Goal: Task Accomplishment & Management: Use online tool/utility

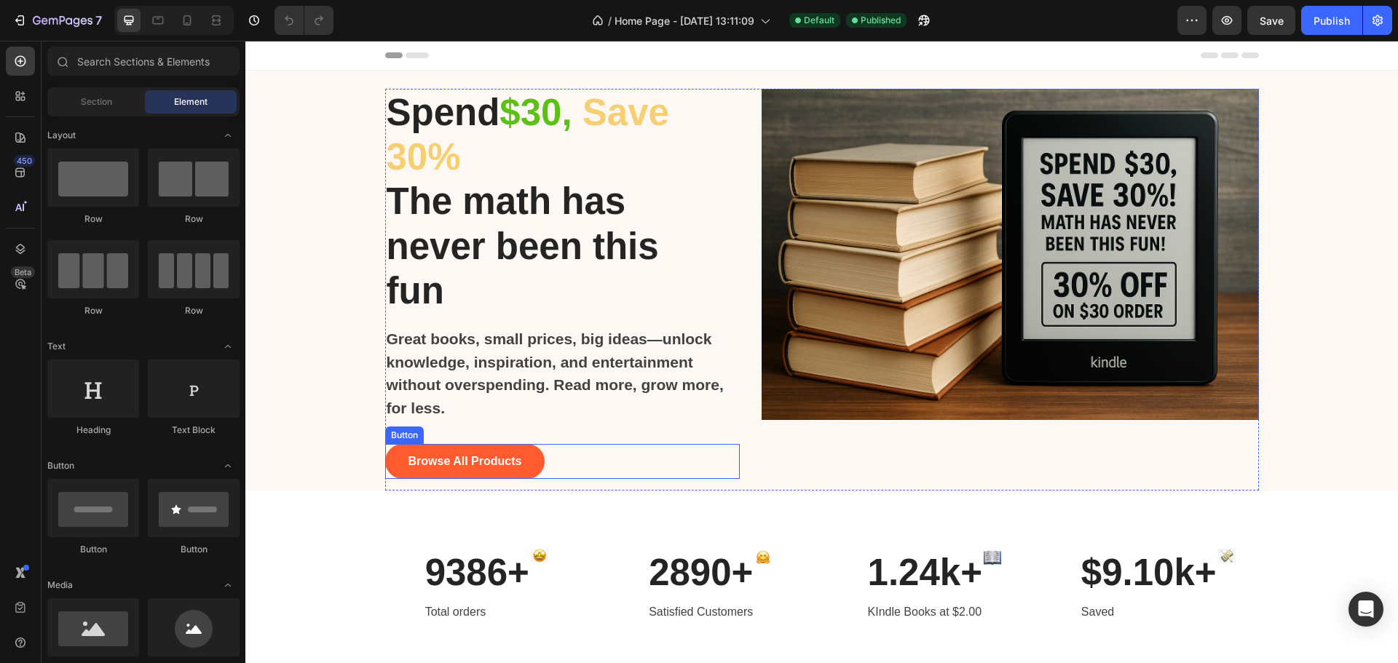
scroll to position [146, 0]
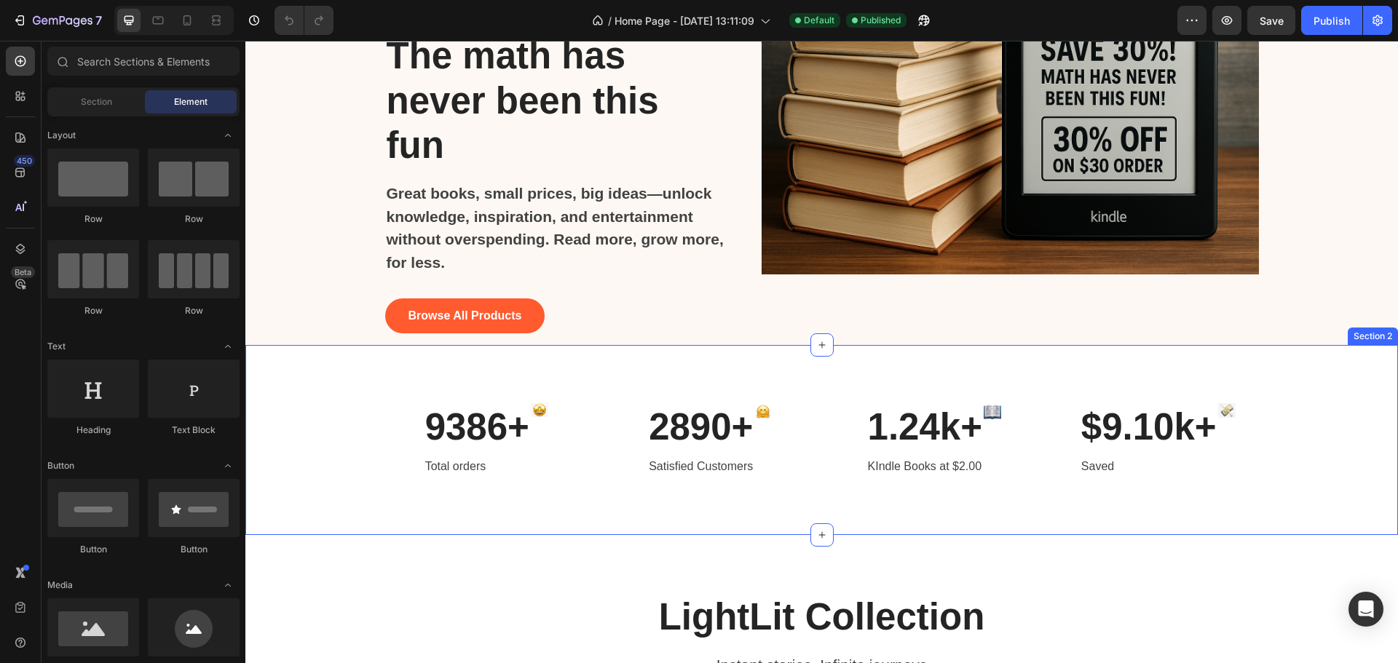
click at [474, 395] on div "9386+ Heading Total orders Text block Image Row 2890+ Heading Satisfied Custome…" at bounding box center [821, 440] width 1153 height 190
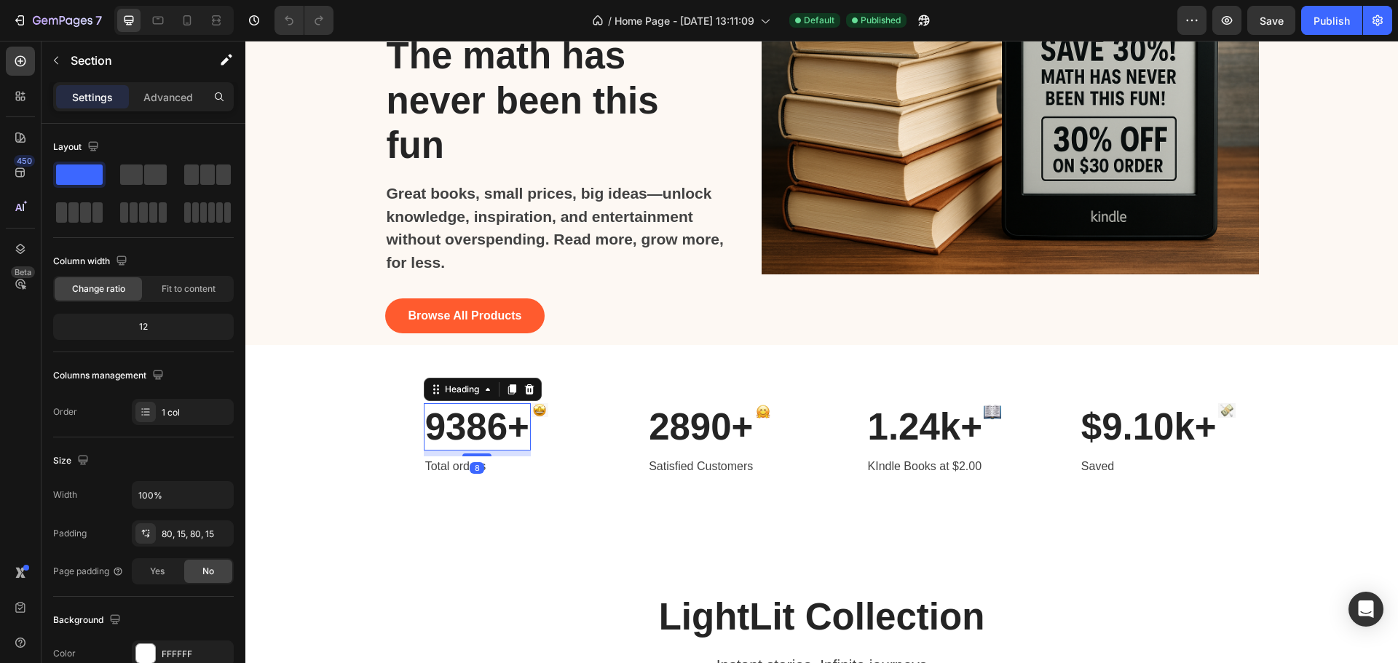
click at [466, 438] on h2 "9386+" at bounding box center [477, 426] width 107 height 47
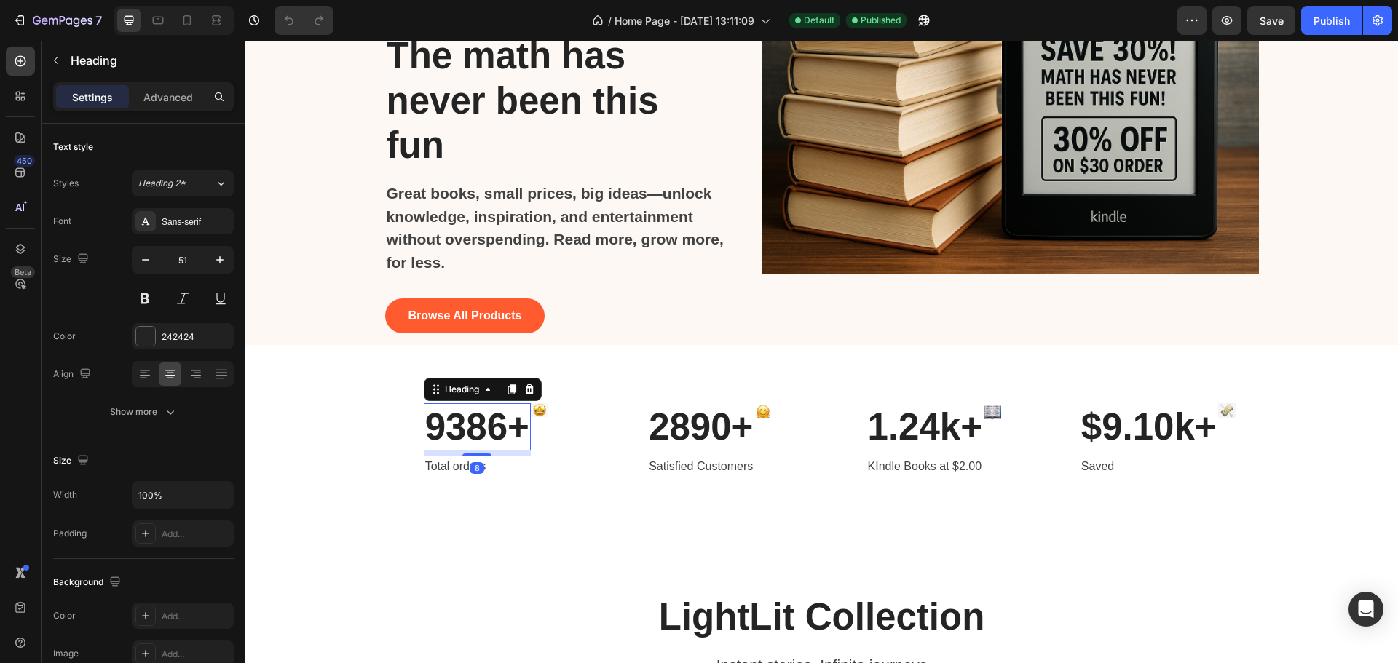
click at [466, 438] on h2 "9386+" at bounding box center [477, 426] width 107 height 47
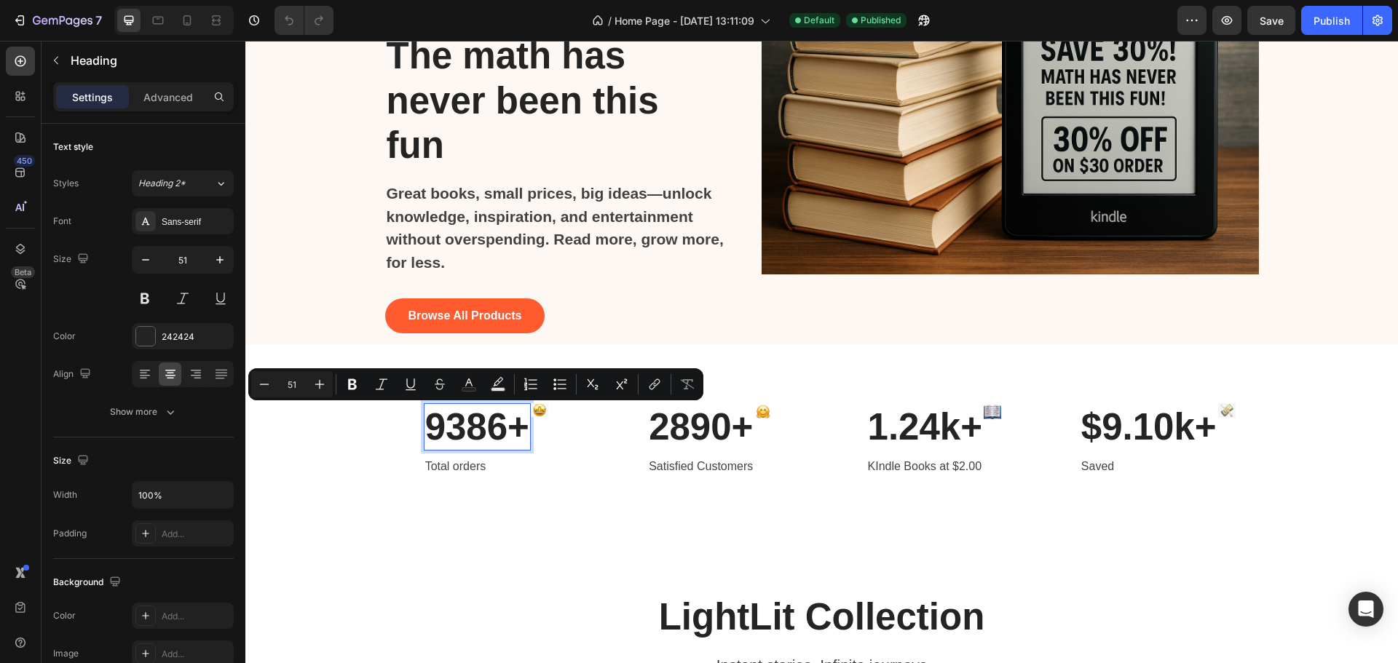
click at [462, 425] on p "9386+" at bounding box center [477, 427] width 104 height 44
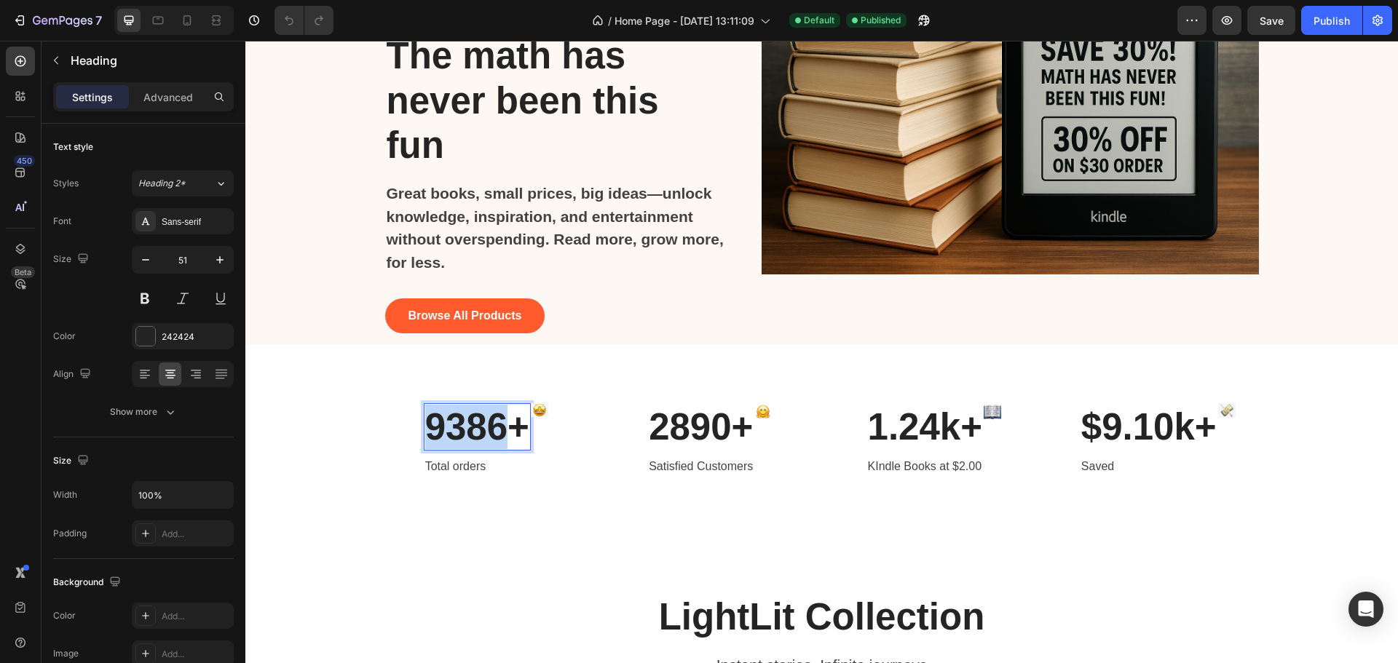
click at [462, 425] on p "9386+" at bounding box center [477, 427] width 104 height 44
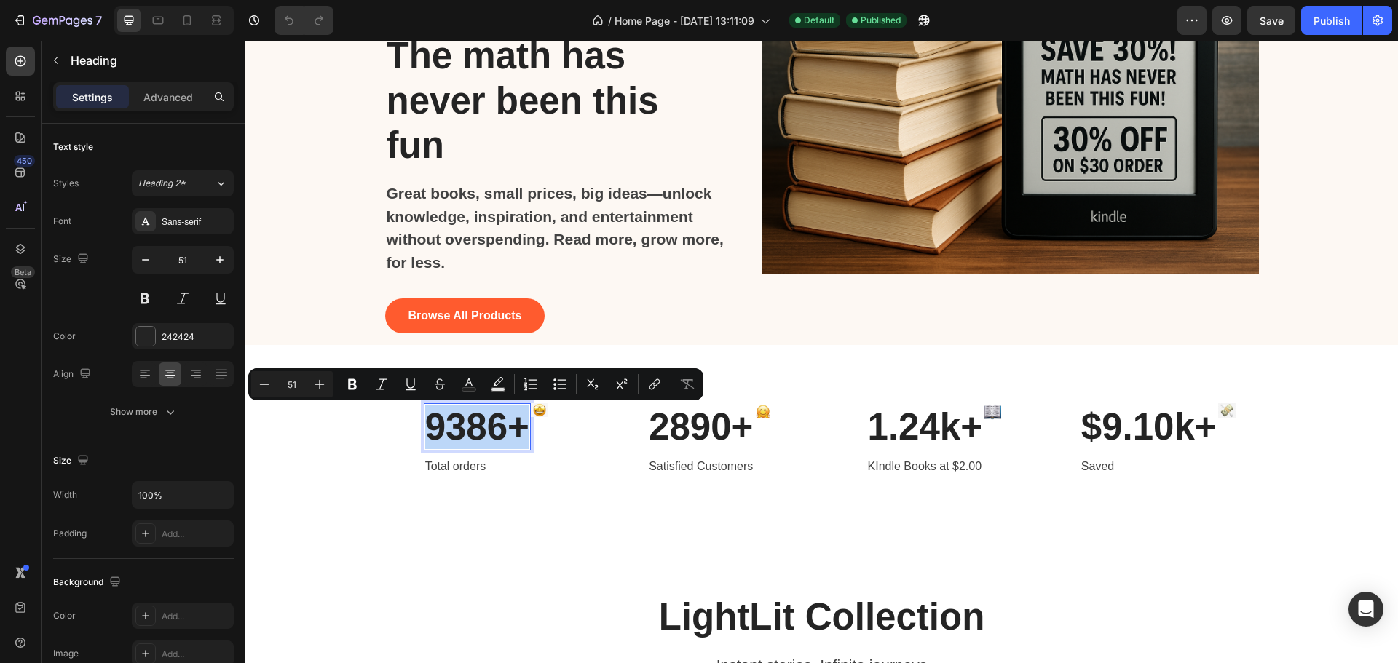
click at [462, 425] on p "9386+" at bounding box center [477, 427] width 104 height 44
click at [459, 421] on p "9386+" at bounding box center [477, 427] width 104 height 44
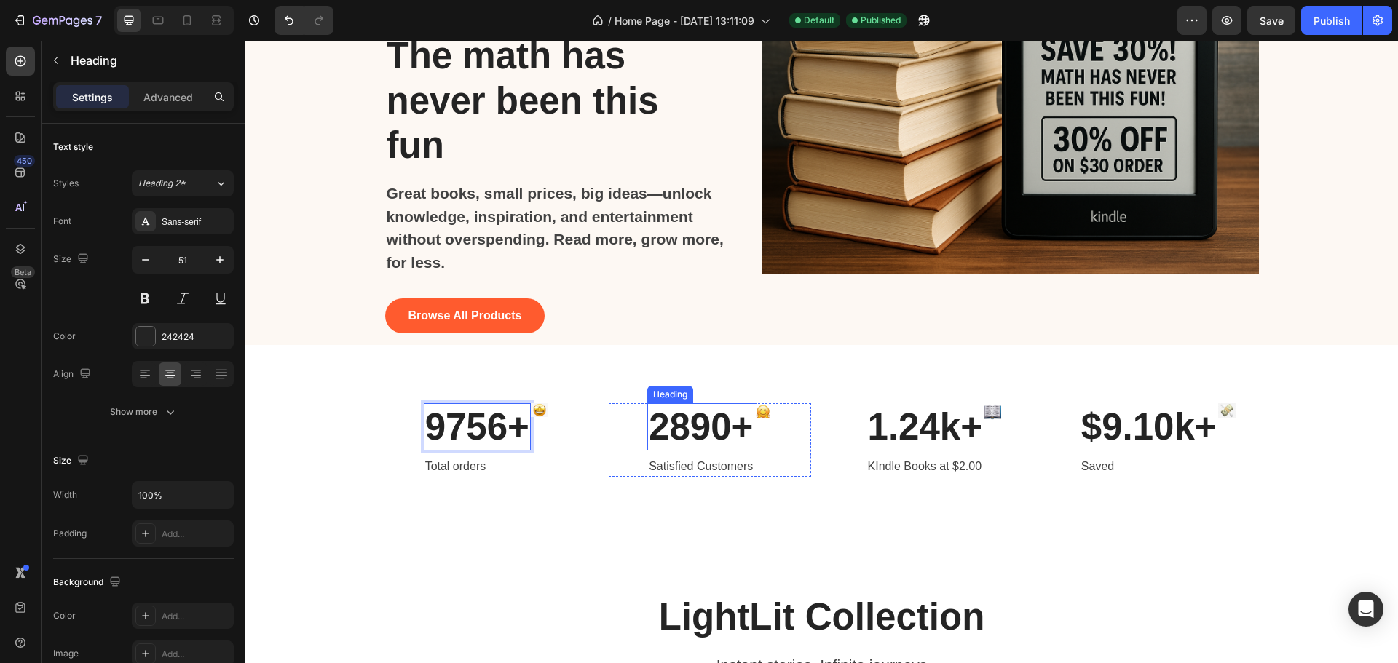
click at [690, 426] on h2 "2890+" at bounding box center [700, 426] width 107 height 47
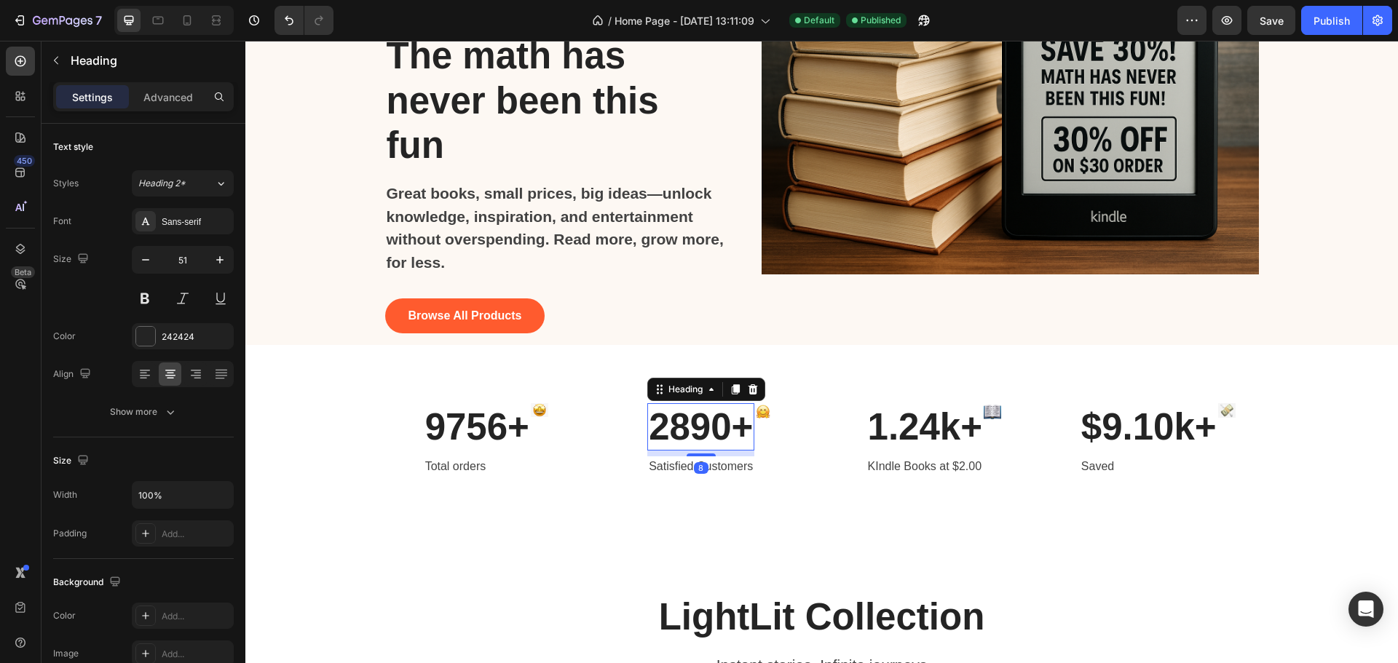
click at [690, 426] on h2 "2890+" at bounding box center [700, 426] width 107 height 47
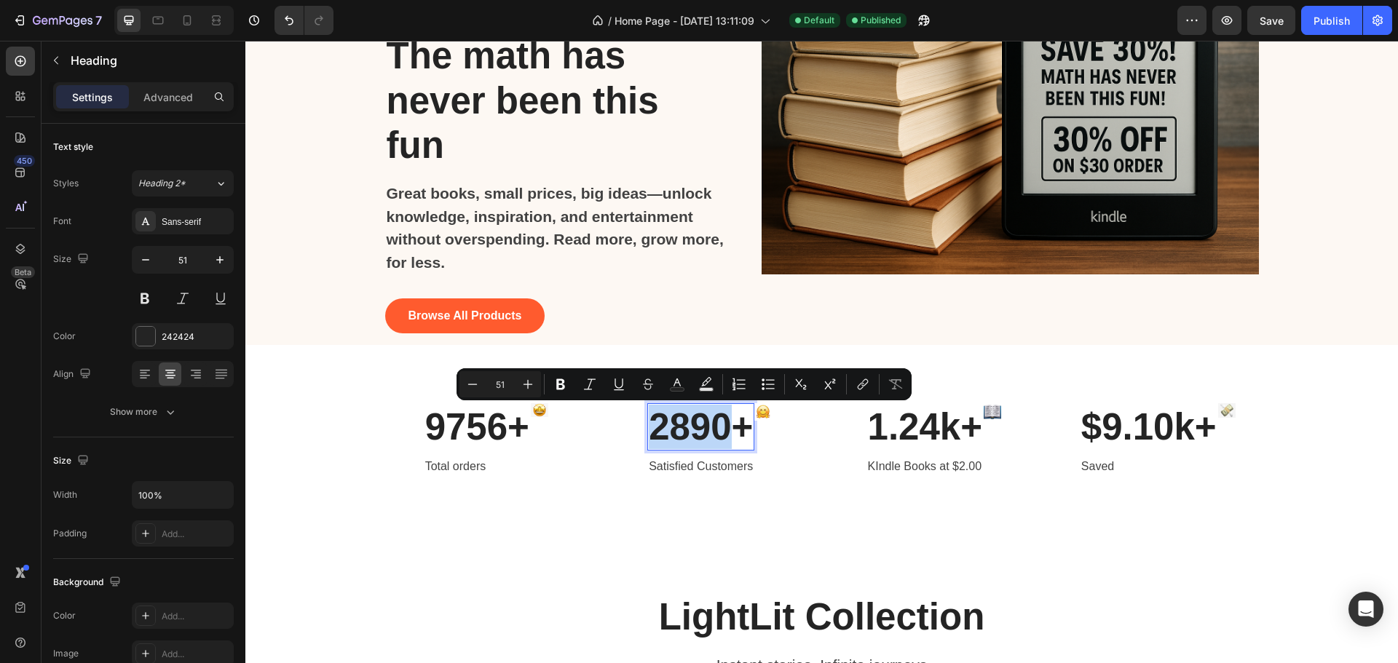
click at [674, 419] on p "2890+" at bounding box center [701, 427] width 104 height 44
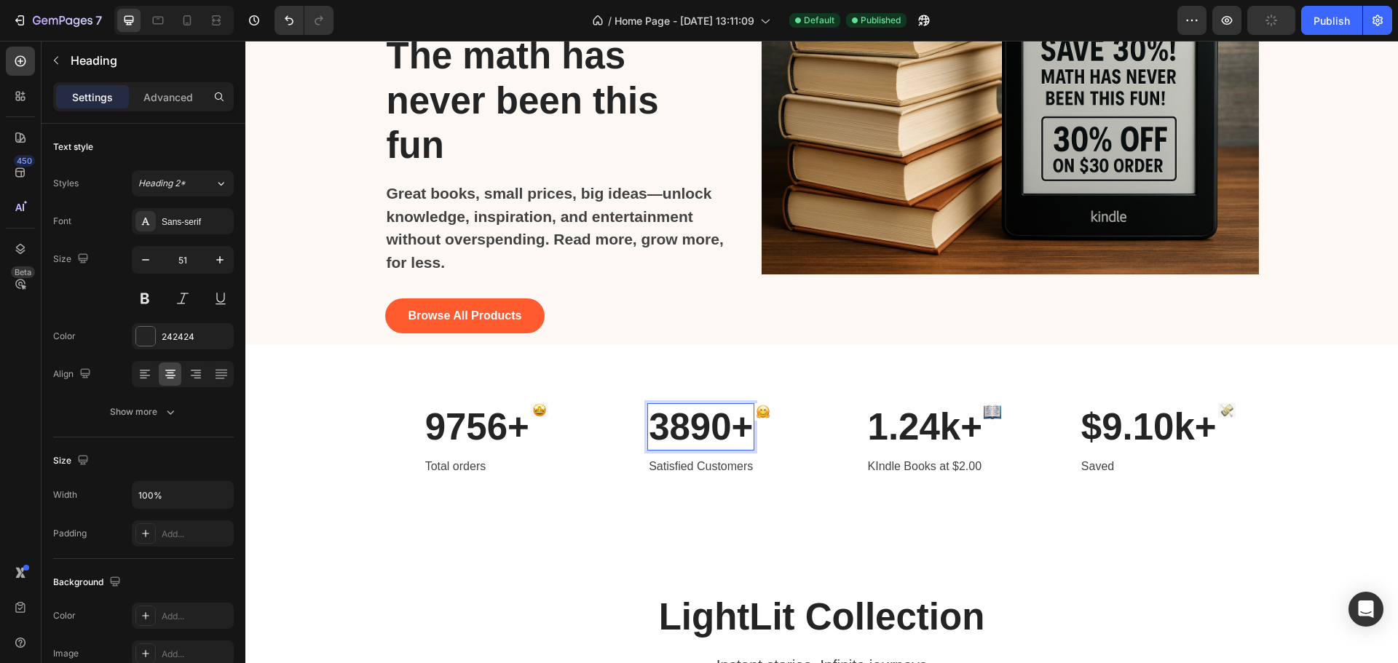
click at [683, 425] on p "3890+" at bounding box center [701, 427] width 104 height 44
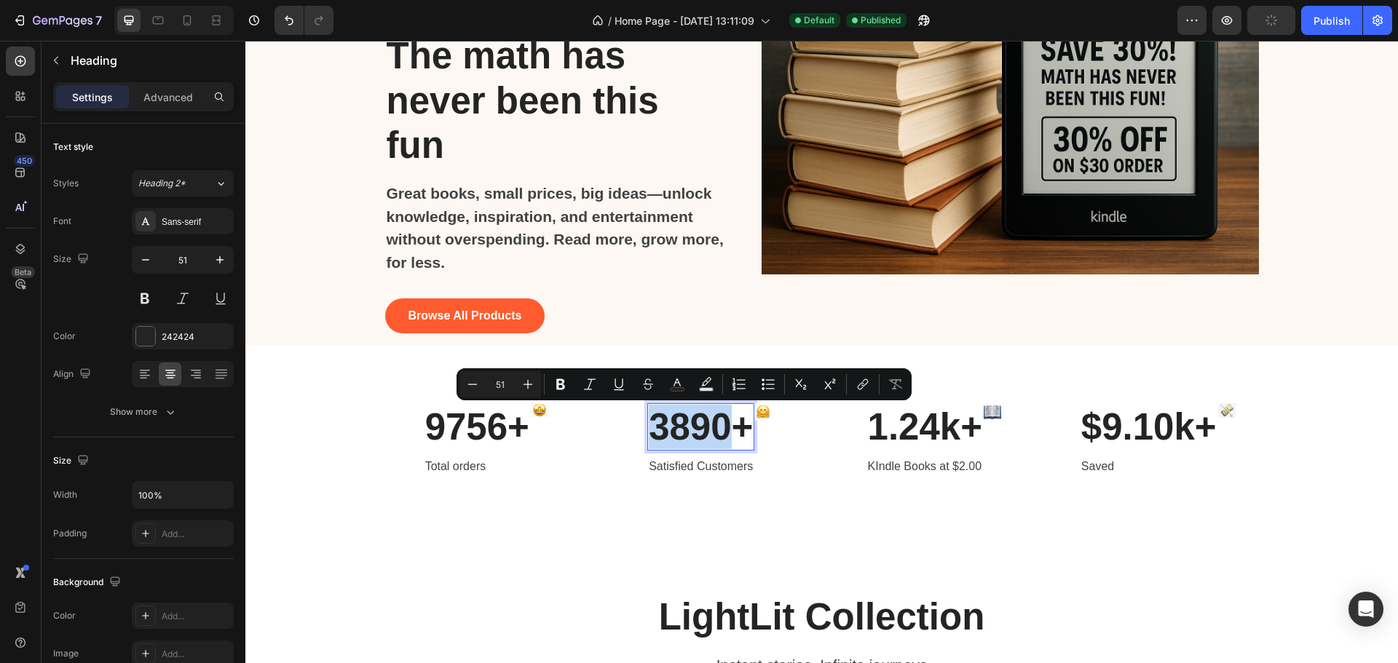
click at [683, 425] on p "3890+" at bounding box center [701, 427] width 104 height 44
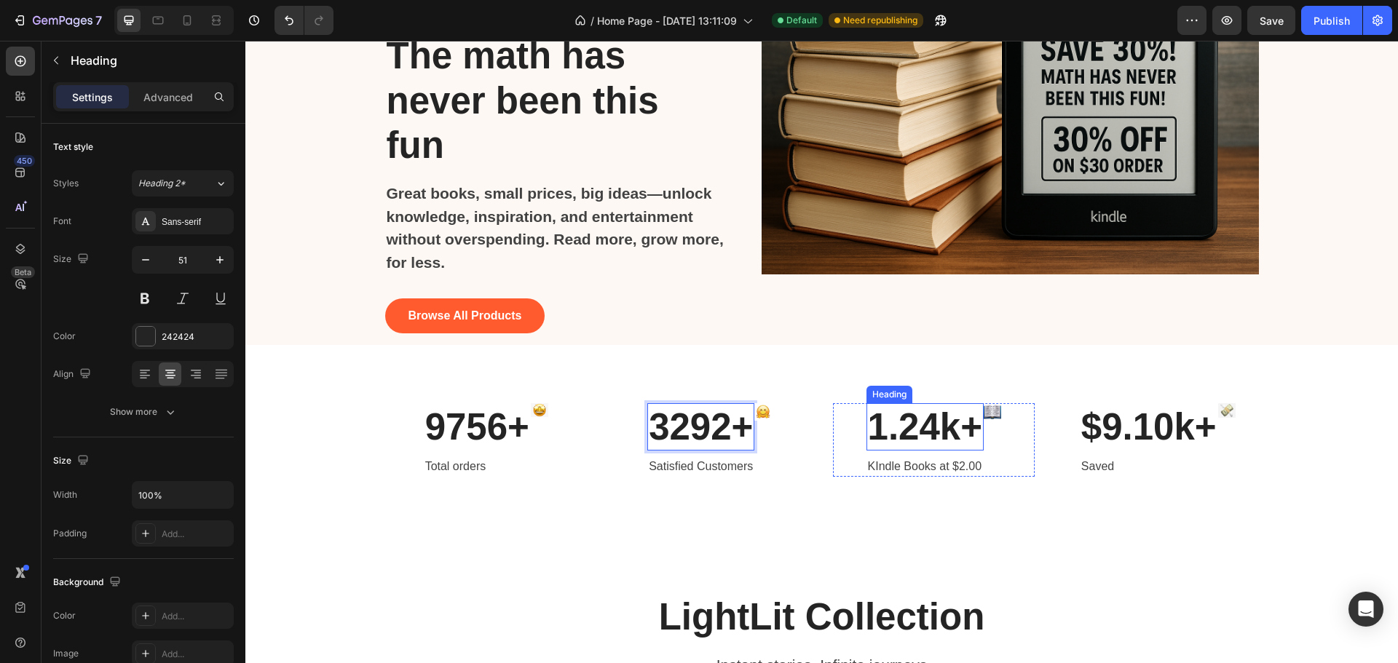
click at [927, 423] on h2 "1.24k+" at bounding box center [925, 426] width 117 height 47
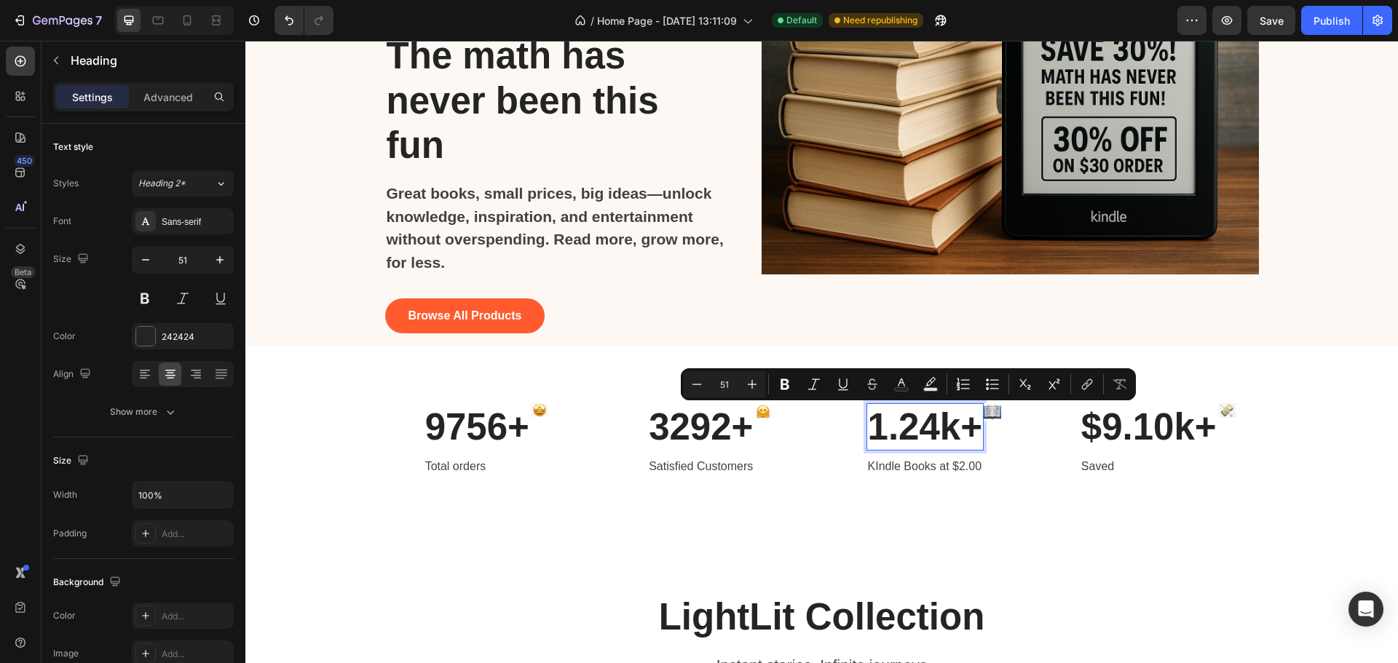
click at [914, 424] on p "1.24k+" at bounding box center [925, 427] width 114 height 44
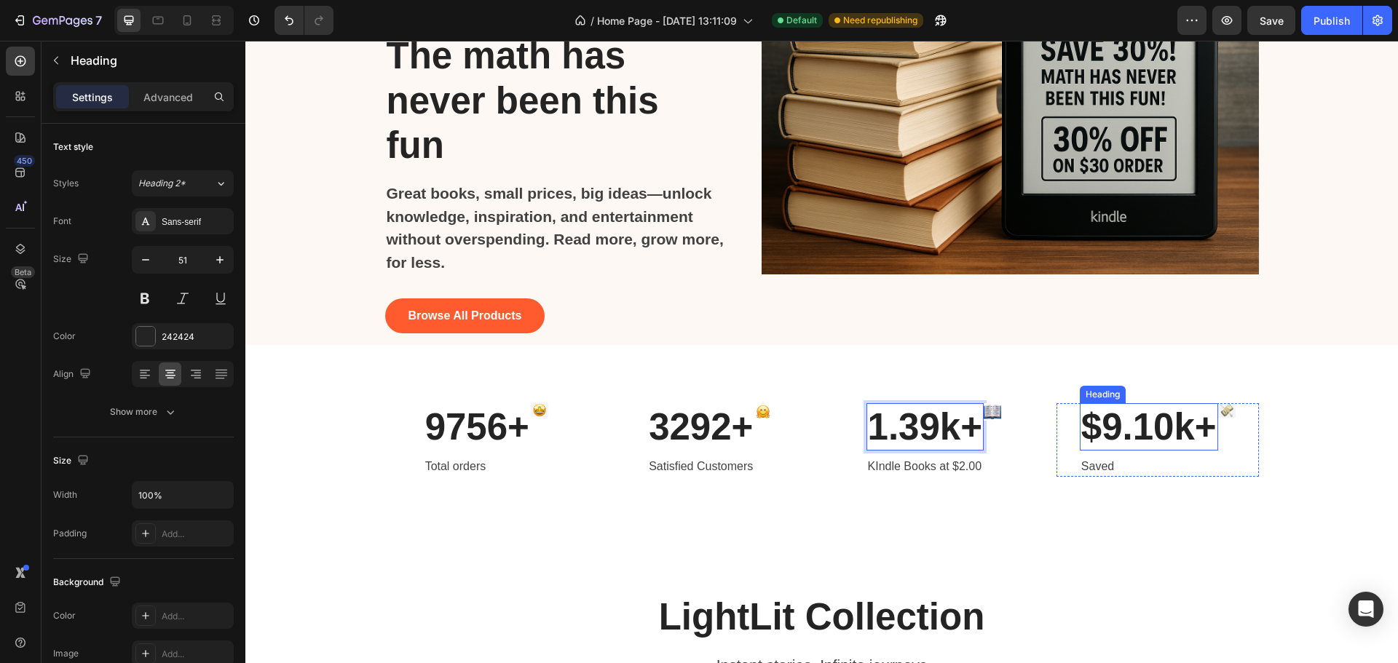
click at [1148, 415] on h2 "$9.10k+" at bounding box center [1149, 426] width 138 height 47
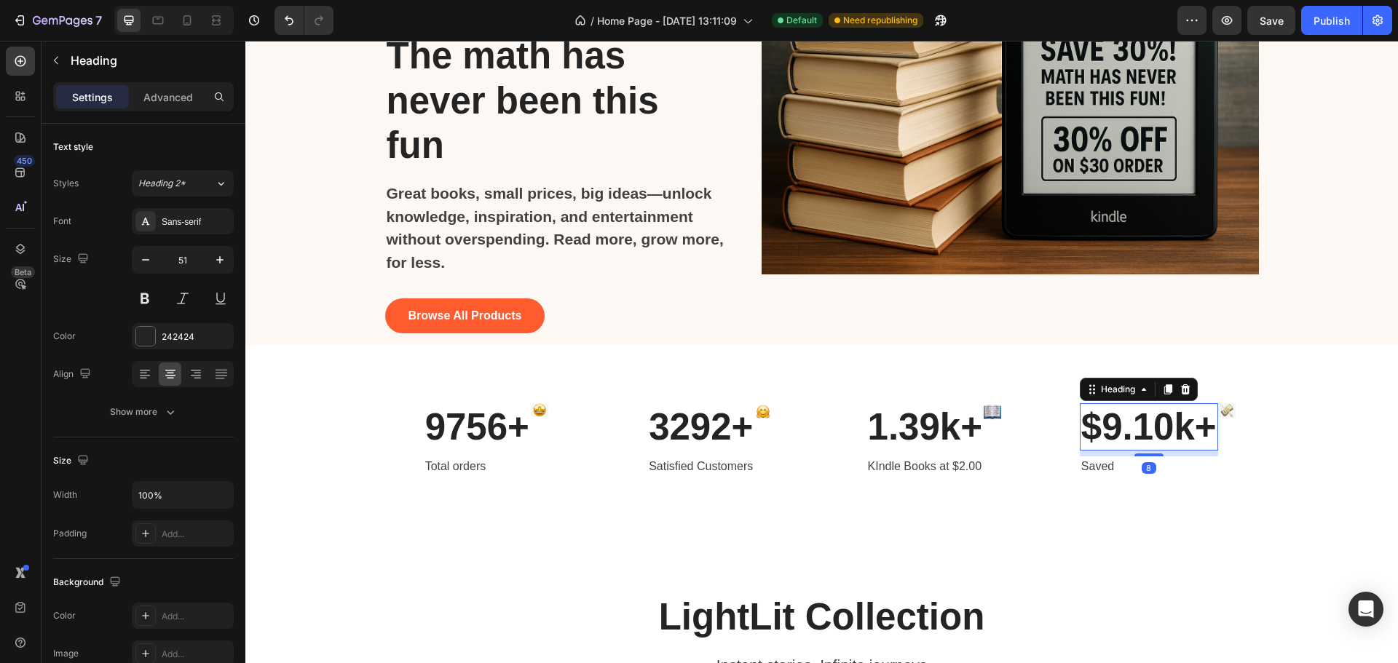
click at [1118, 427] on h2 "$9.10k+" at bounding box center [1149, 426] width 138 height 47
click at [1115, 427] on p "$9.10k+" at bounding box center [1148, 427] width 135 height 44
click at [1132, 435] on p "$13.1k+" at bounding box center [1148, 427] width 135 height 44
click at [1339, 14] on div "Publish" at bounding box center [1332, 20] width 36 height 15
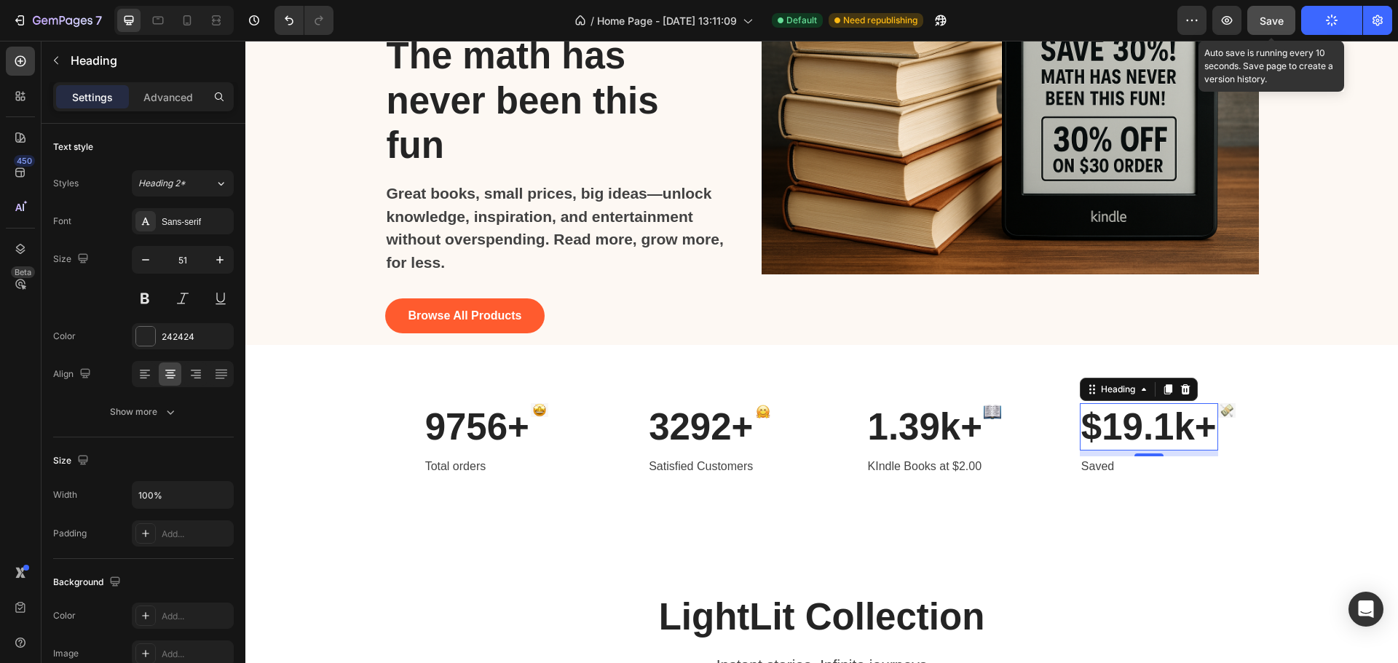
click at [1282, 27] on div "Save" at bounding box center [1272, 20] width 24 height 15
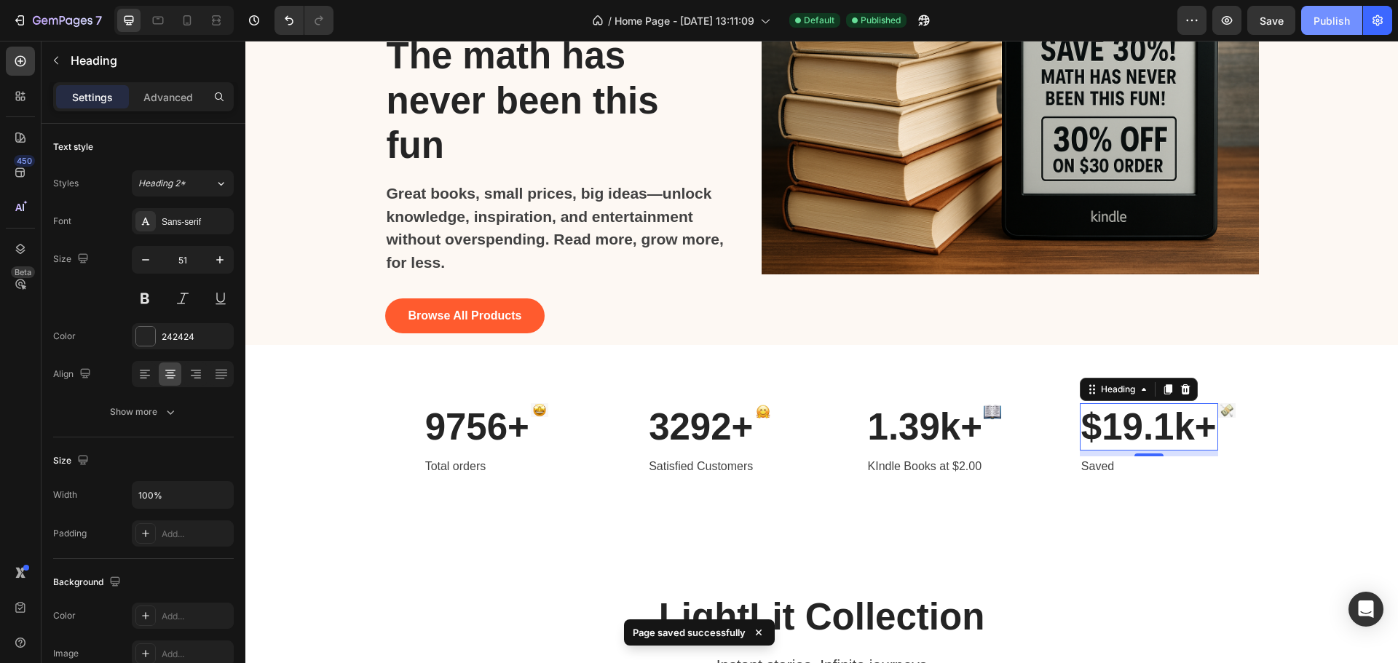
click at [1336, 29] on button "Publish" at bounding box center [1331, 20] width 61 height 29
